Goal: Task Accomplishment & Management: Use online tool/utility

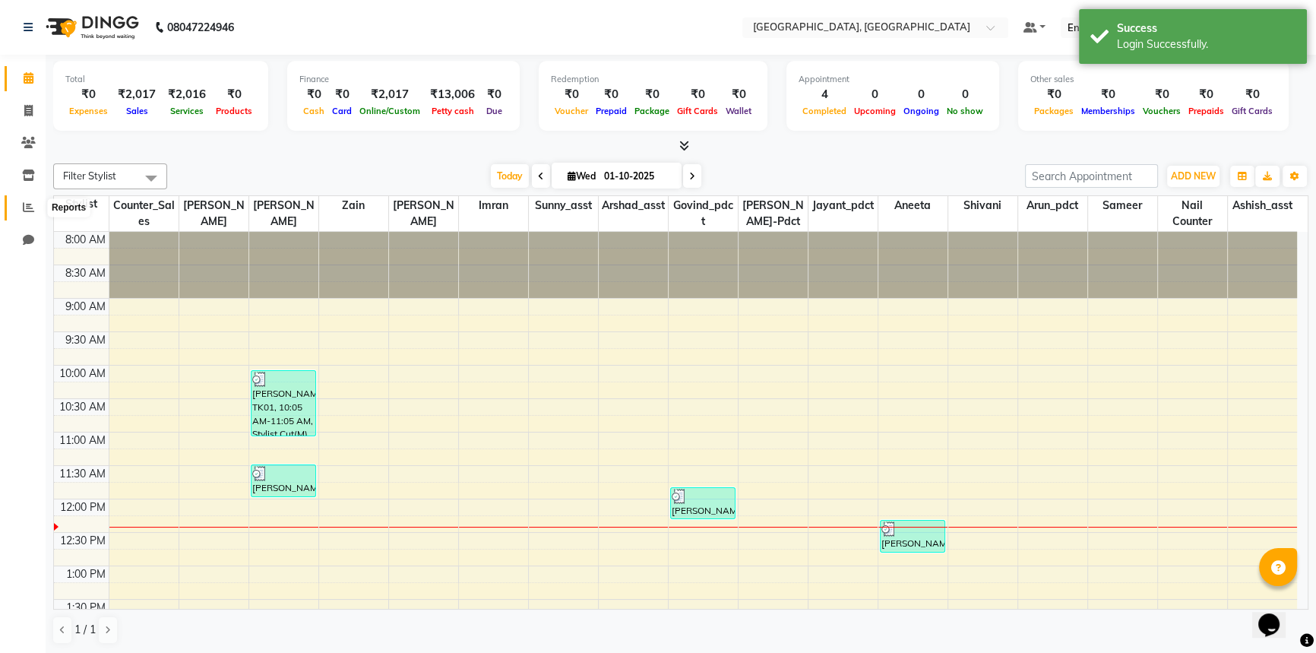
drag, startPoint x: 31, startPoint y: 212, endPoint x: 51, endPoint y: 204, distance: 21.2
click at [31, 212] on icon at bounding box center [28, 206] width 11 height 11
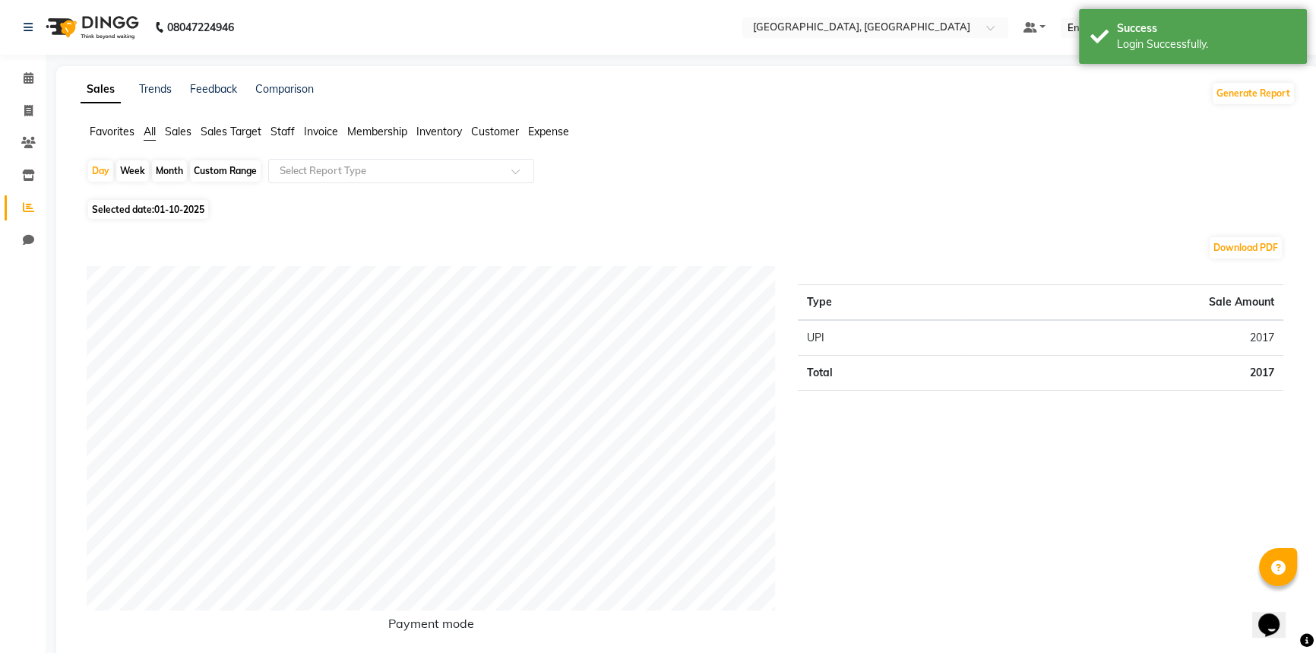
click at [219, 166] on div "Custom Range" at bounding box center [225, 170] width 71 height 21
select select "10"
select select "2025"
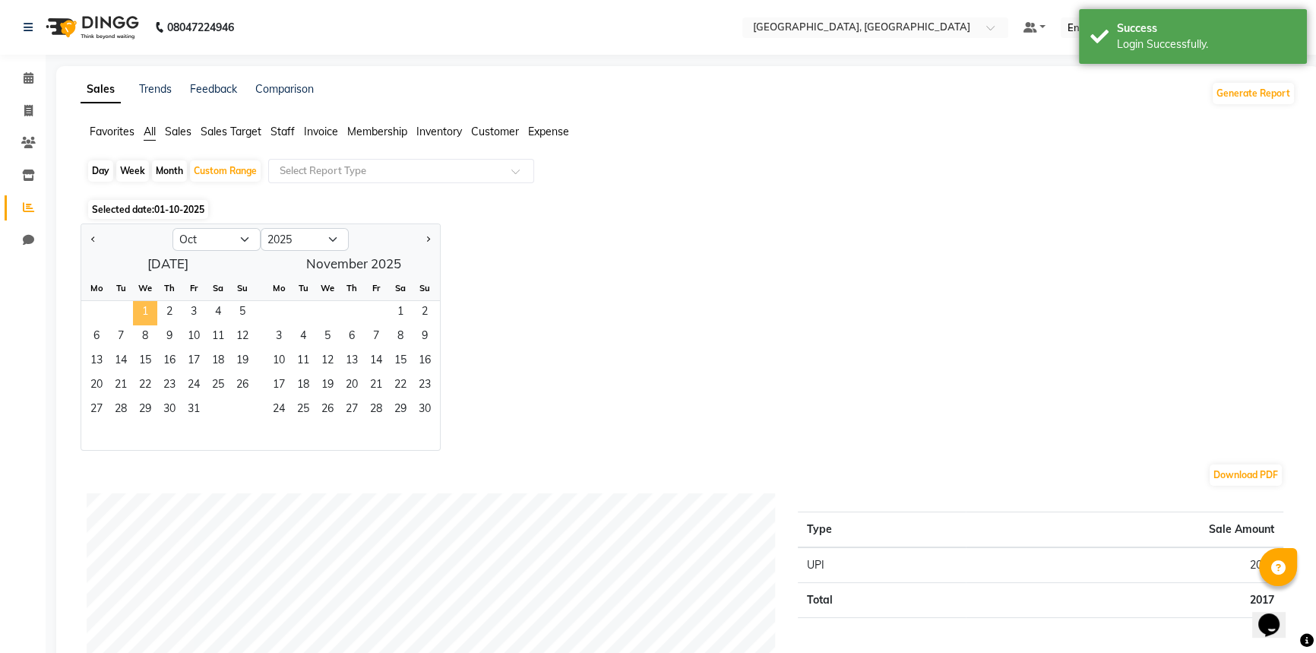
drag, startPoint x: 144, startPoint y: 310, endPoint x: 152, endPoint y: 312, distance: 7.9
click at [144, 309] on span "1" at bounding box center [145, 313] width 24 height 24
click at [200, 403] on span "31" at bounding box center [194, 410] width 24 height 24
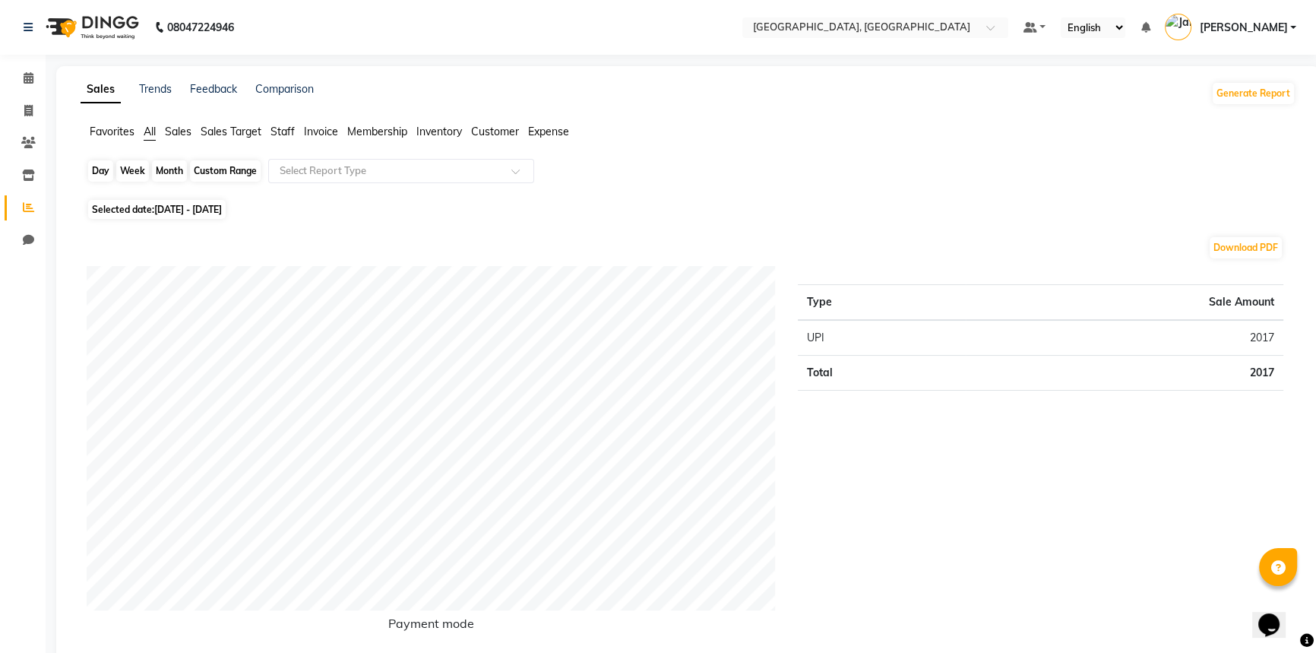
click at [239, 166] on div "Custom Range" at bounding box center [225, 170] width 71 height 21
select select "10"
select select "2025"
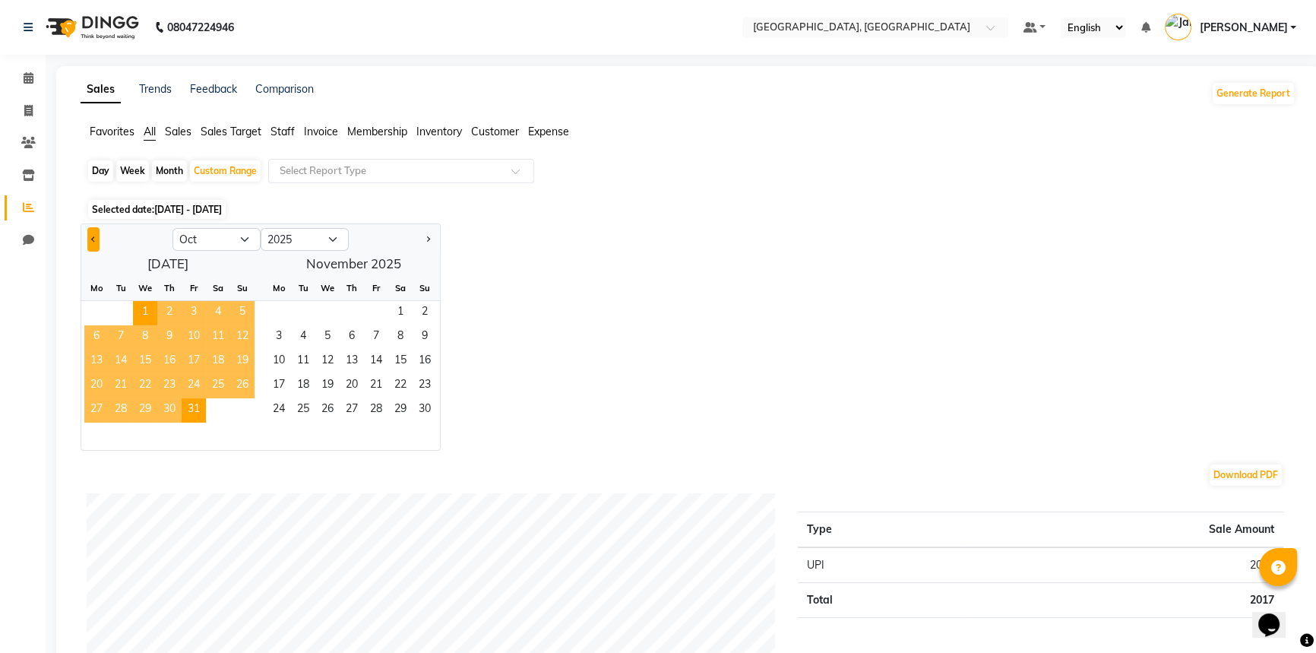
click at [97, 236] on button "Previous month" at bounding box center [93, 239] width 12 height 24
select select "9"
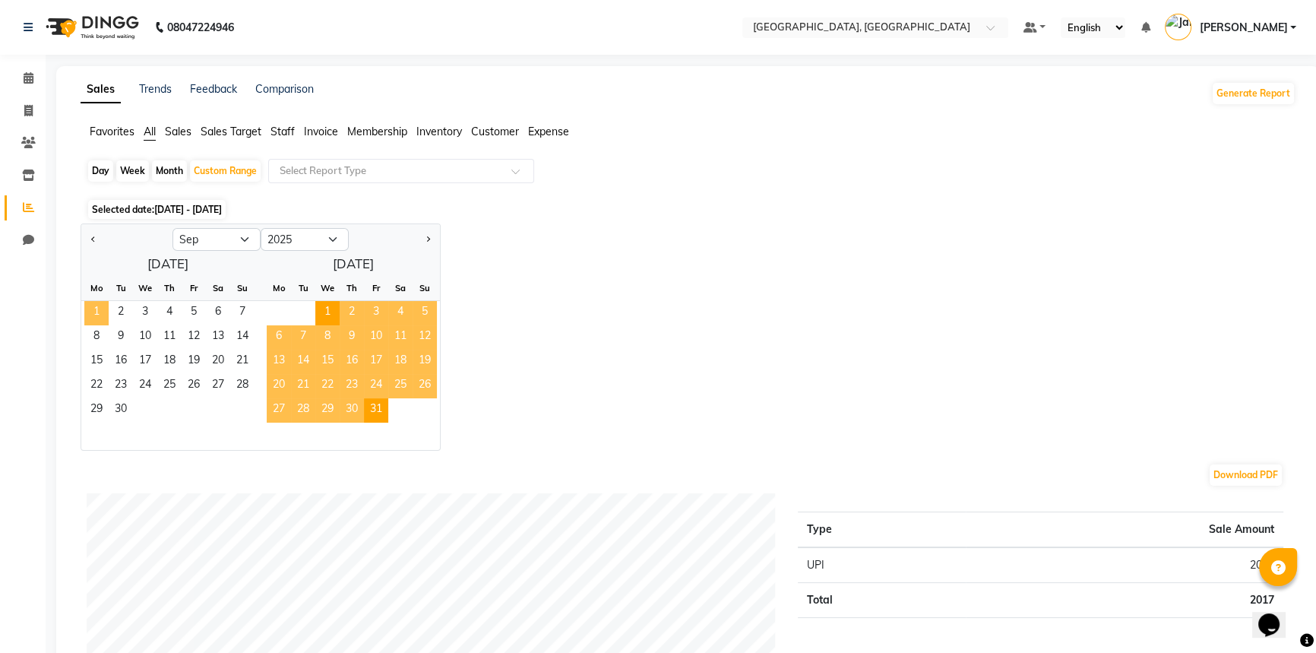
click at [98, 306] on span "1" at bounding box center [96, 313] width 24 height 24
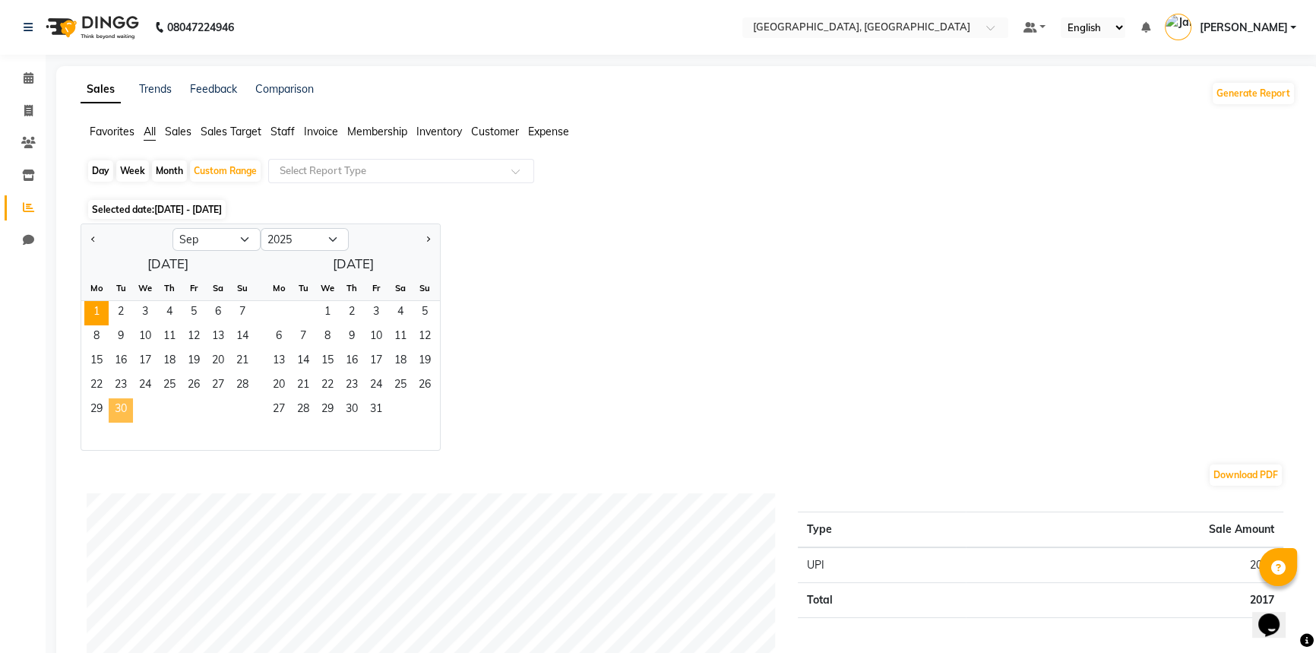
click at [128, 409] on span "30" at bounding box center [121, 410] width 24 height 24
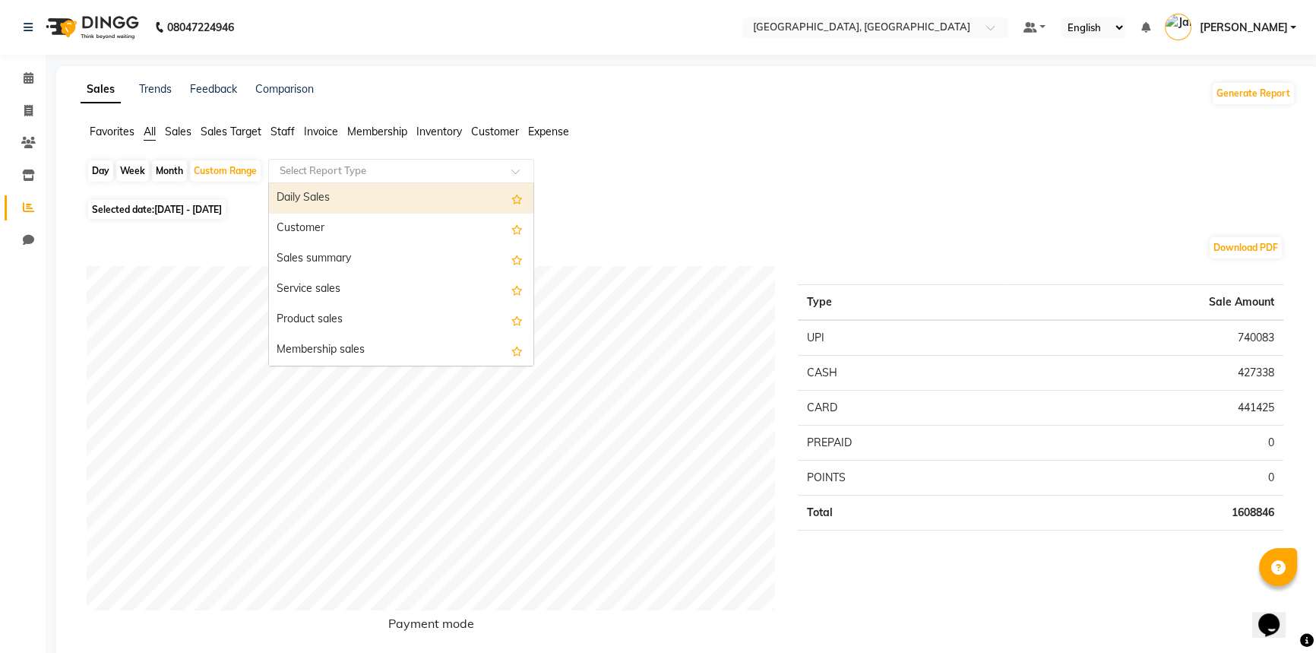
click at [457, 163] on input "text" at bounding box center [386, 170] width 219 height 15
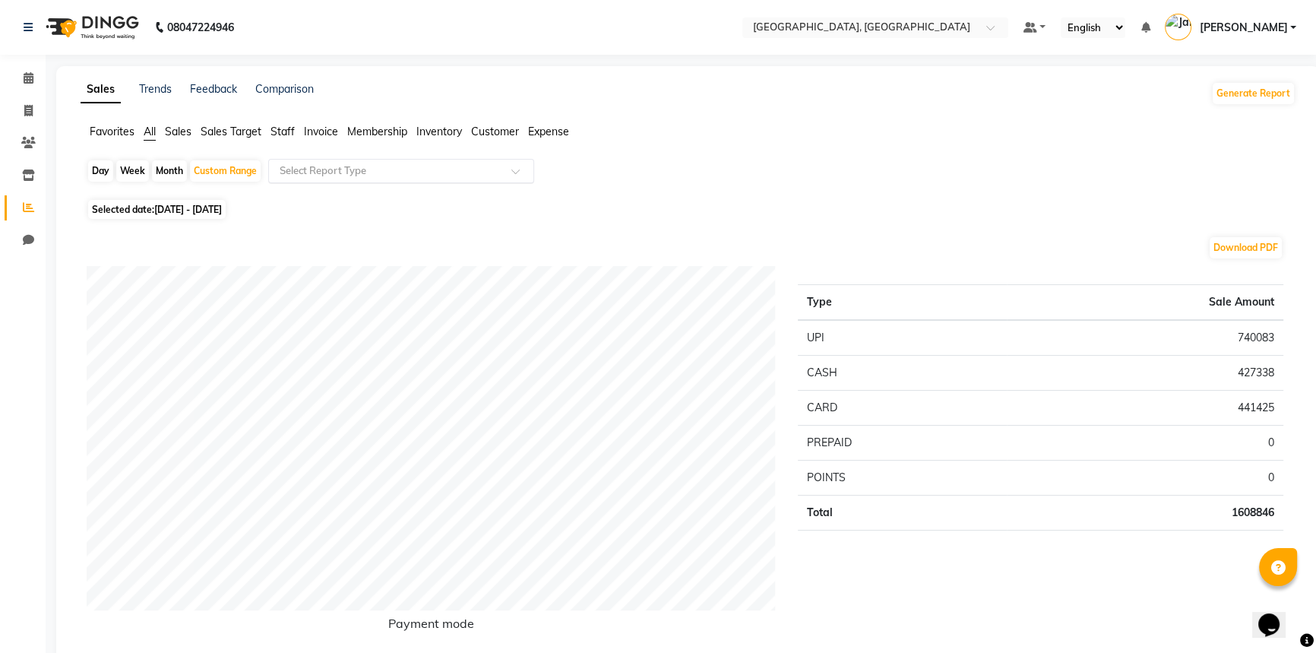
click at [493, 175] on input "text" at bounding box center [386, 170] width 219 height 15
drag, startPoint x: 628, startPoint y: 220, endPoint x: 906, endPoint y: 137, distance: 289.5
click at [1243, 89] on button "Generate Report" at bounding box center [1253, 93] width 81 height 21
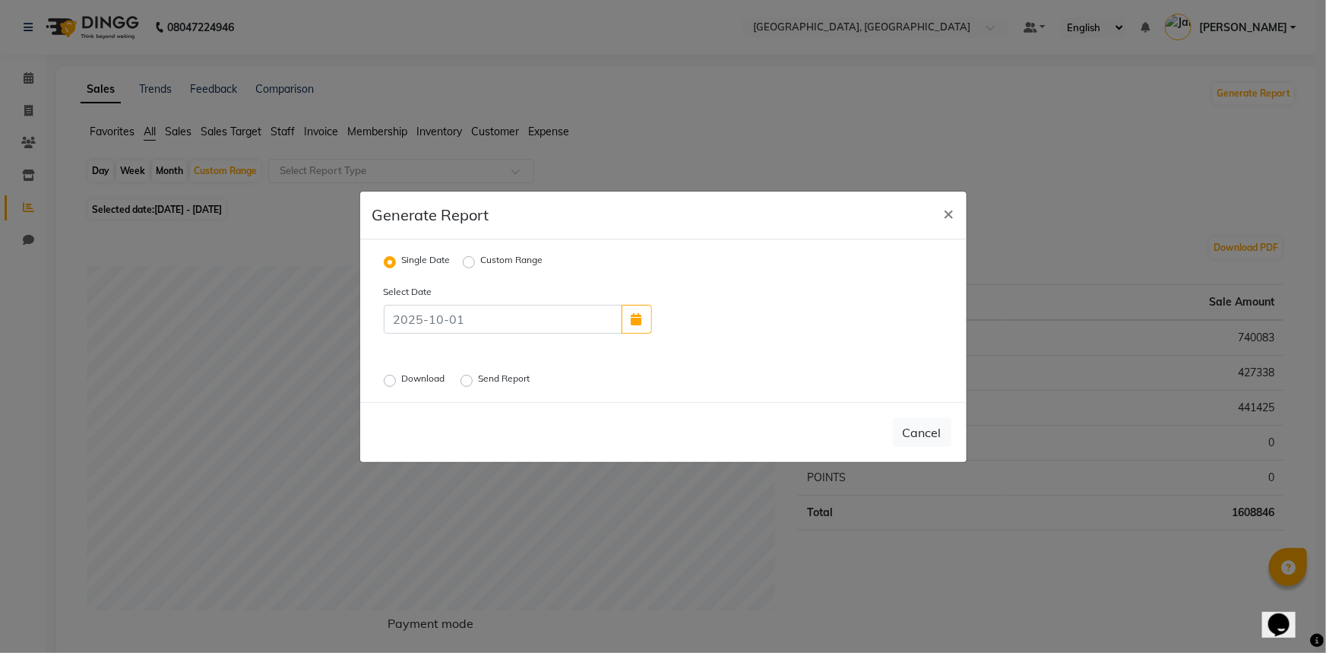
click at [481, 261] on label "Custom Range" at bounding box center [512, 262] width 62 height 18
click at [471, 261] on input "Custom Range" at bounding box center [471, 261] width 11 height 11
radio input "true"
select select "10"
select select "2025"
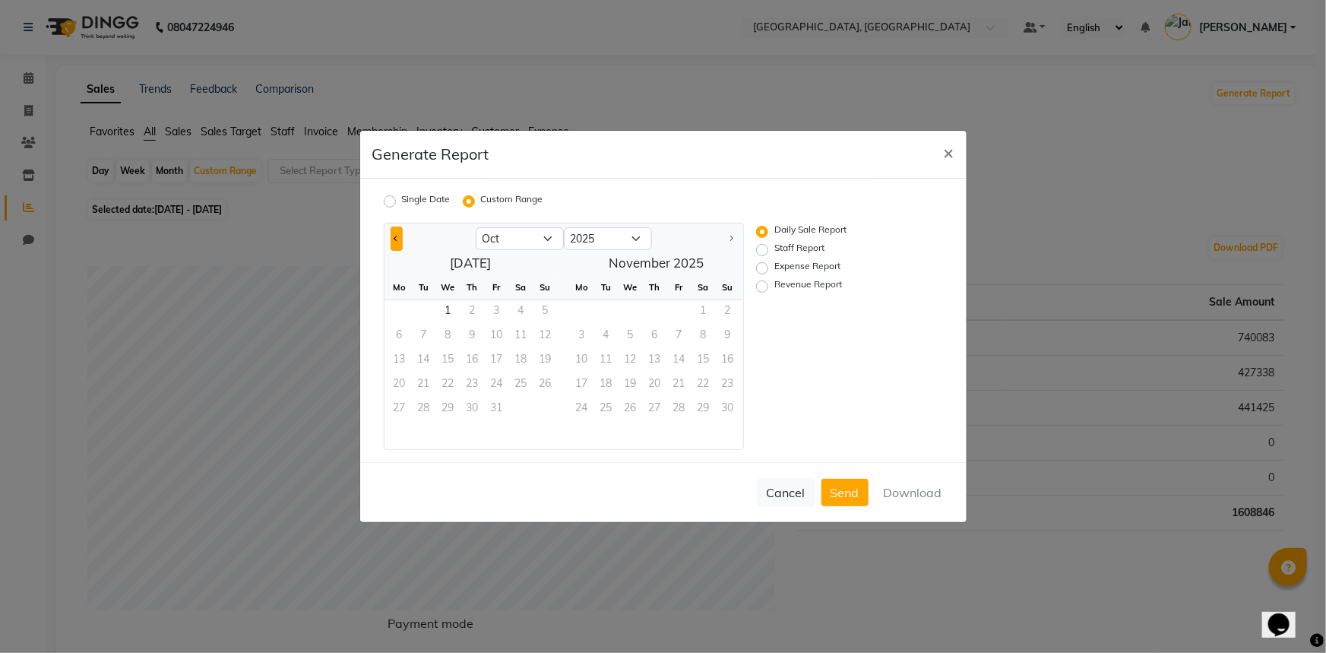
click at [396, 240] on span "Previous month" at bounding box center [396, 237] width 5 height 5
select select "9"
drag, startPoint x: 396, startPoint y: 308, endPoint x: 429, endPoint y: 345, distance: 50.0
click at [401, 312] on span "1" at bounding box center [400, 312] width 24 height 24
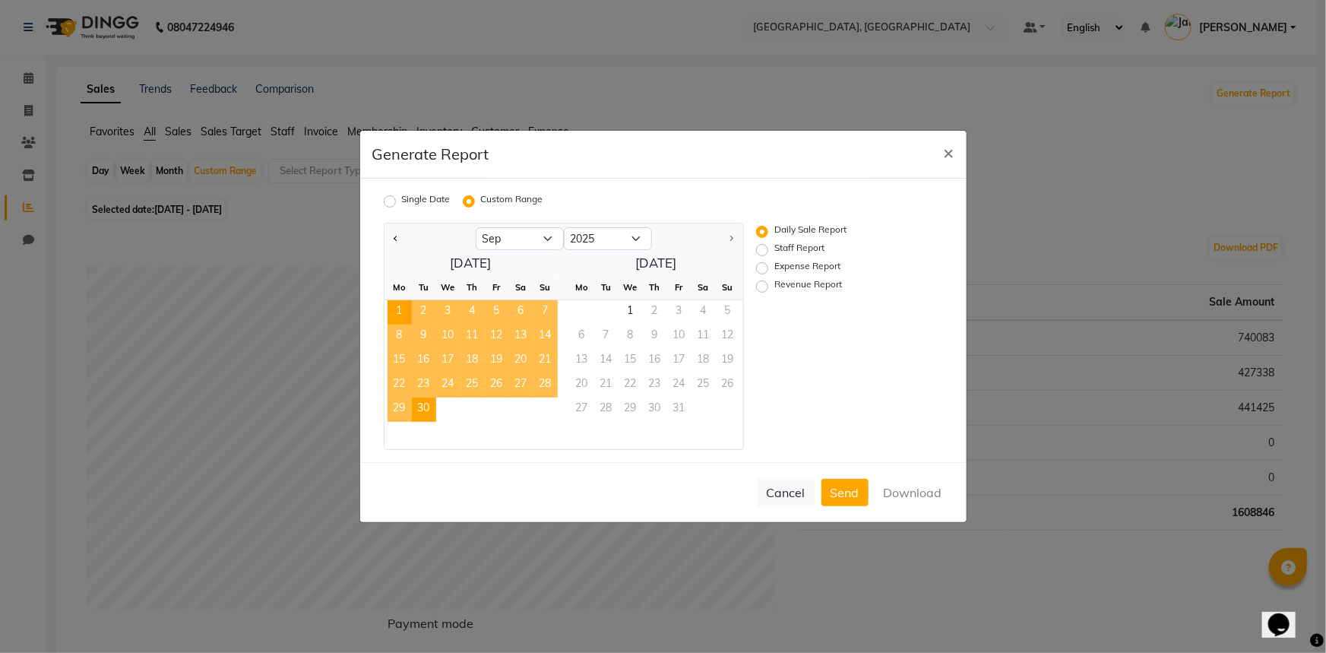
click at [429, 409] on span "30" at bounding box center [424, 409] width 24 height 24
click at [774, 289] on label "Revenue Report" at bounding box center [808, 286] width 68 height 18
click at [763, 289] on input "Revenue Report" at bounding box center [764, 286] width 11 height 11
radio input "true"
click at [902, 486] on button "Download" at bounding box center [913, 492] width 77 height 27
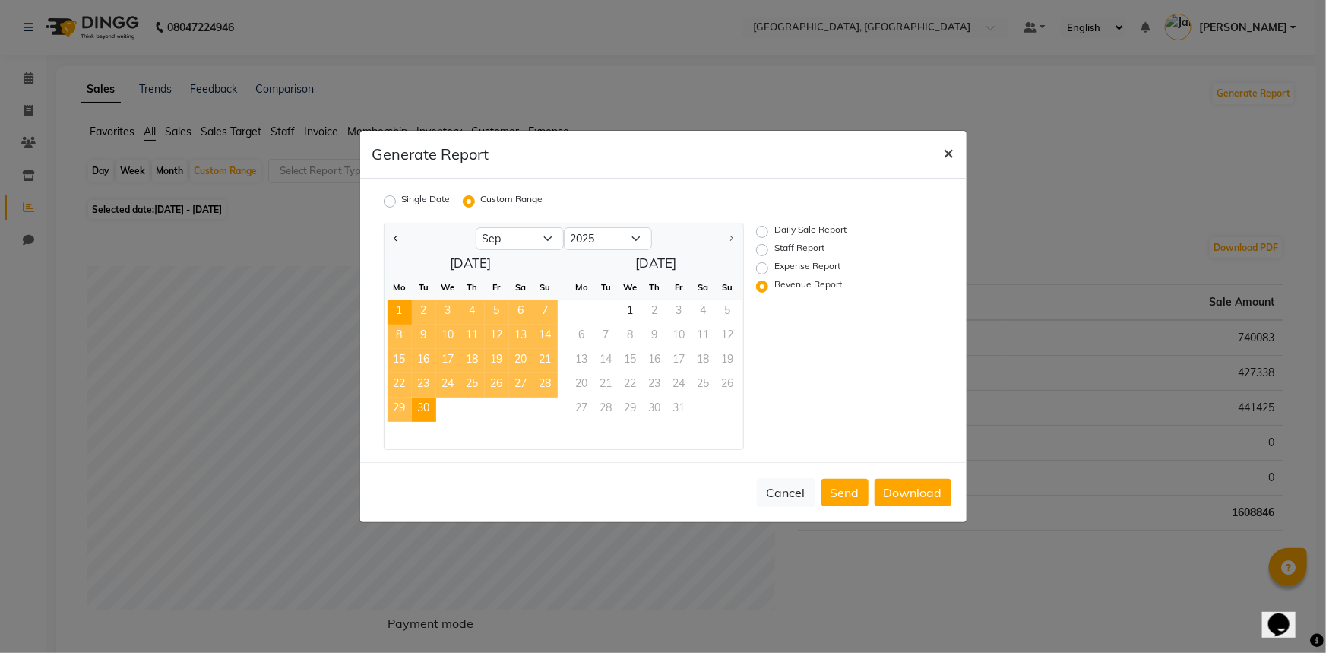
click at [948, 155] on span "×" at bounding box center [949, 152] width 11 height 23
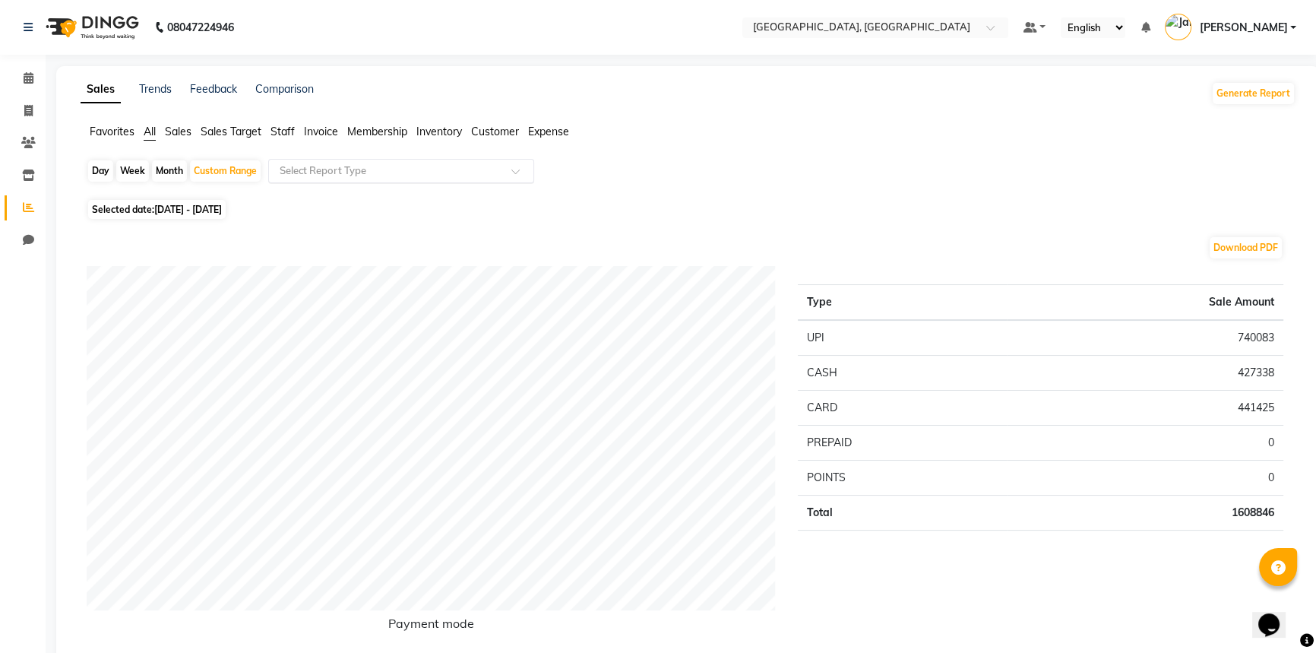
click at [277, 179] on div "Select Report Type" at bounding box center [401, 171] width 266 height 24
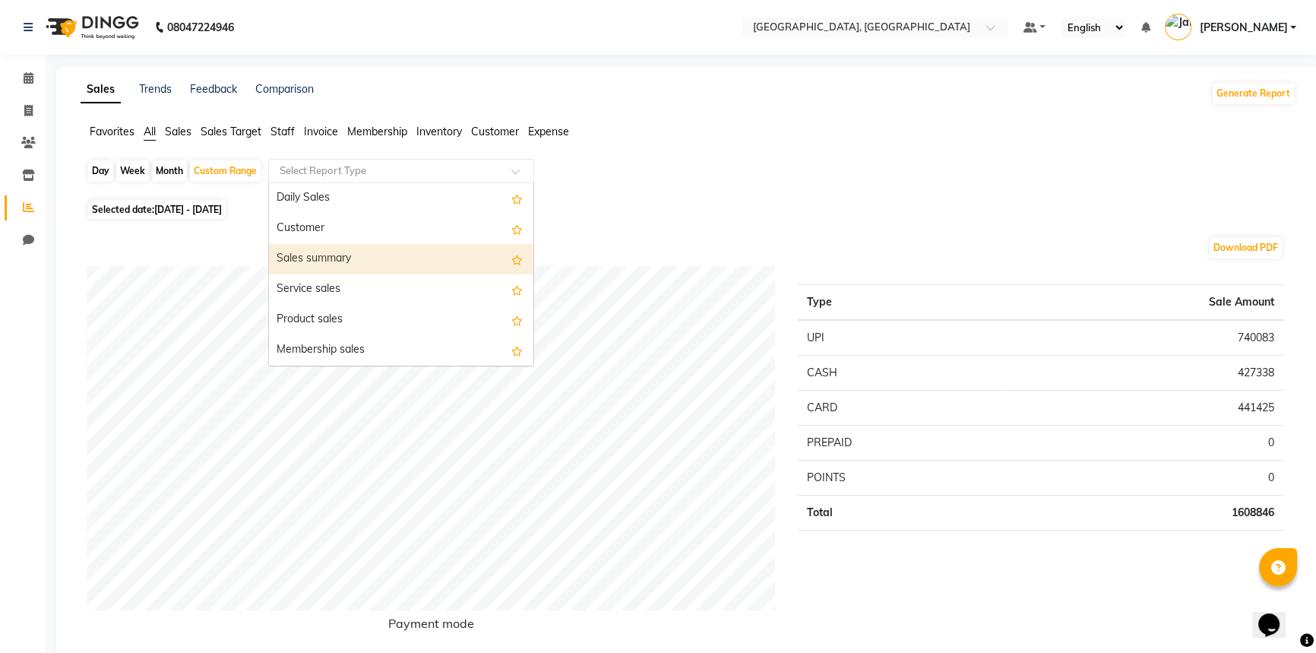
click at [326, 252] on div "Sales summary" at bounding box center [401, 259] width 264 height 30
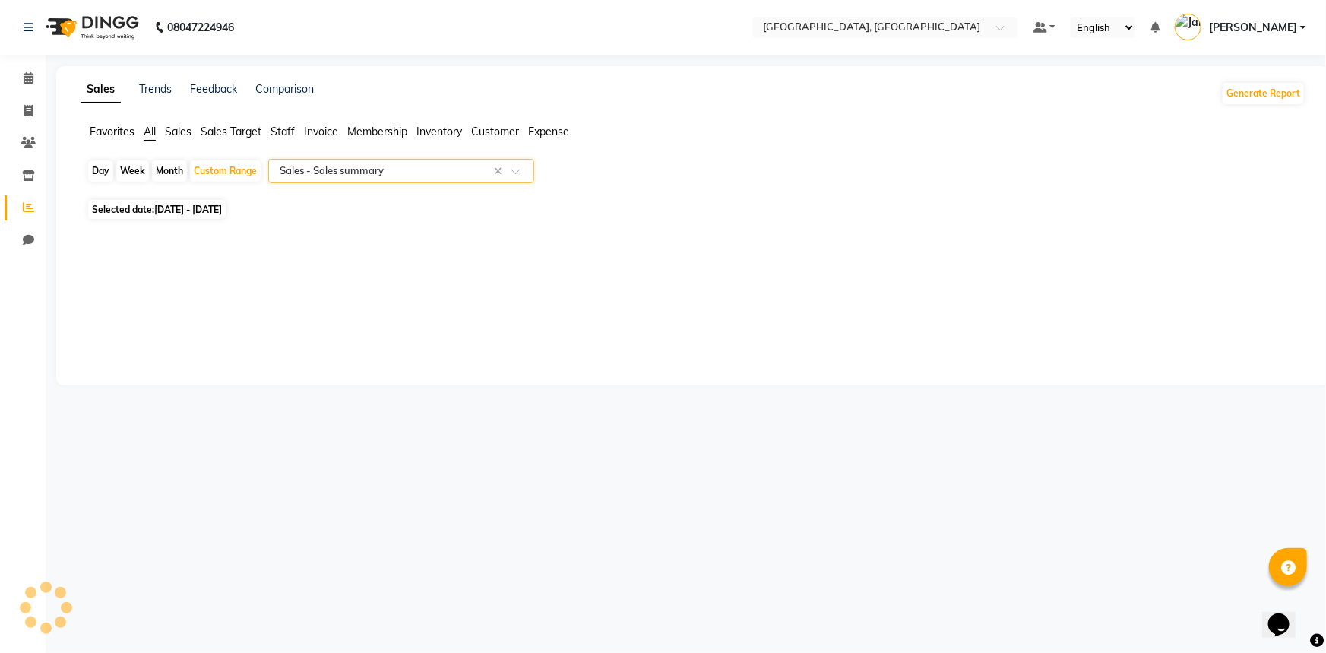
select select "full_report"
select select "csv"
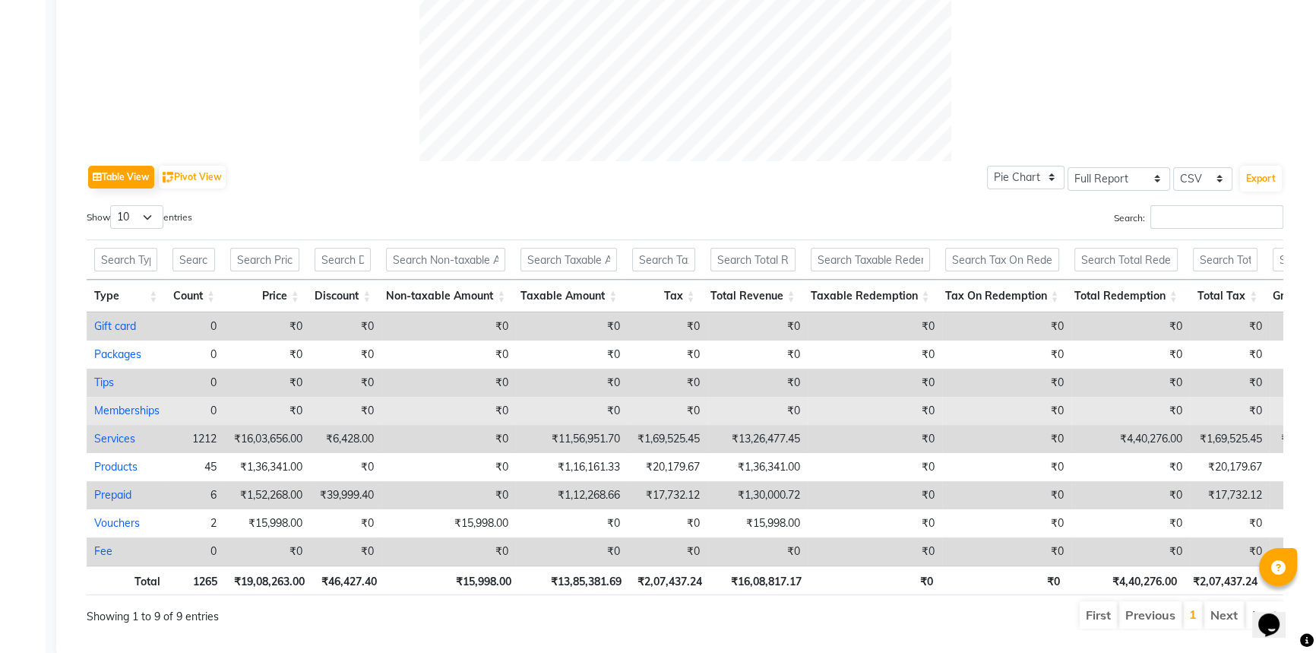
scroll to position [671, 0]
